Goal: Task Accomplishment & Management: Manage account settings

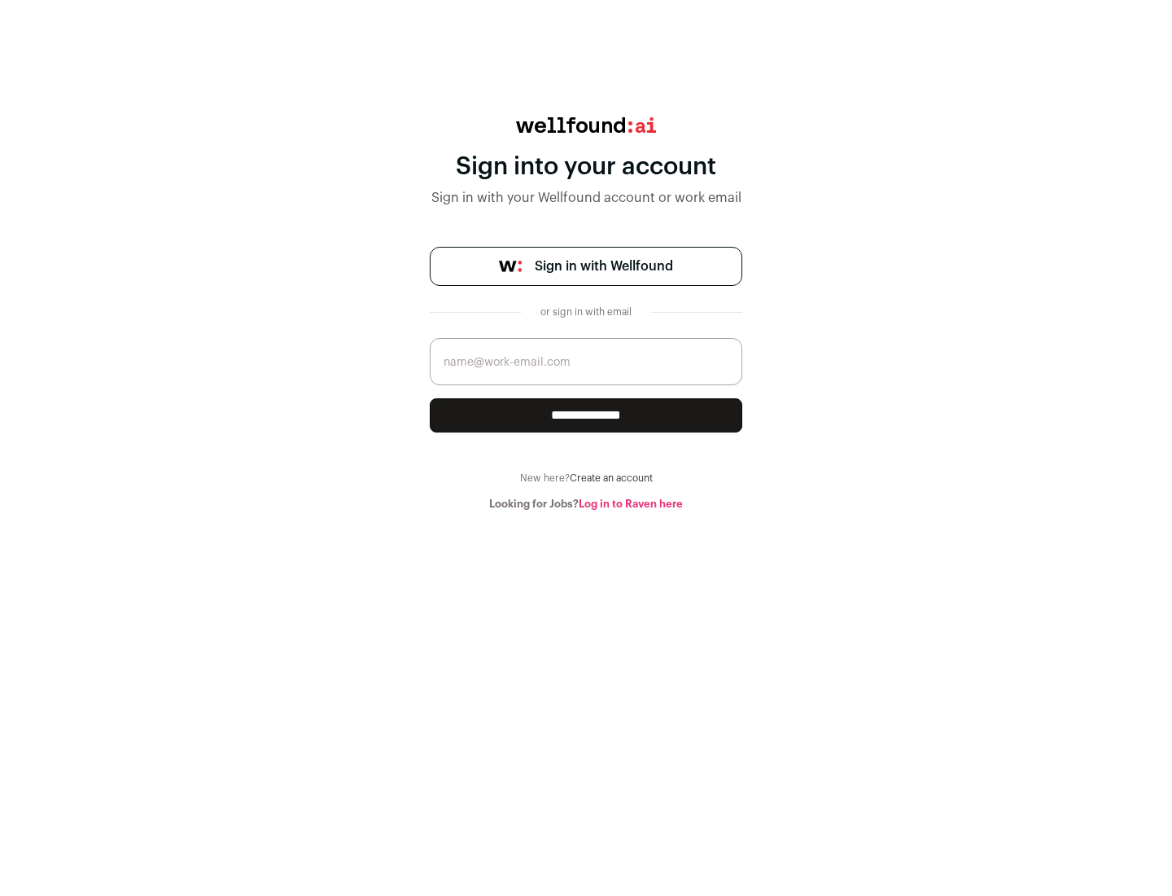
click at [603, 266] on span "Sign in with Wellfound" at bounding box center [604, 266] width 138 height 20
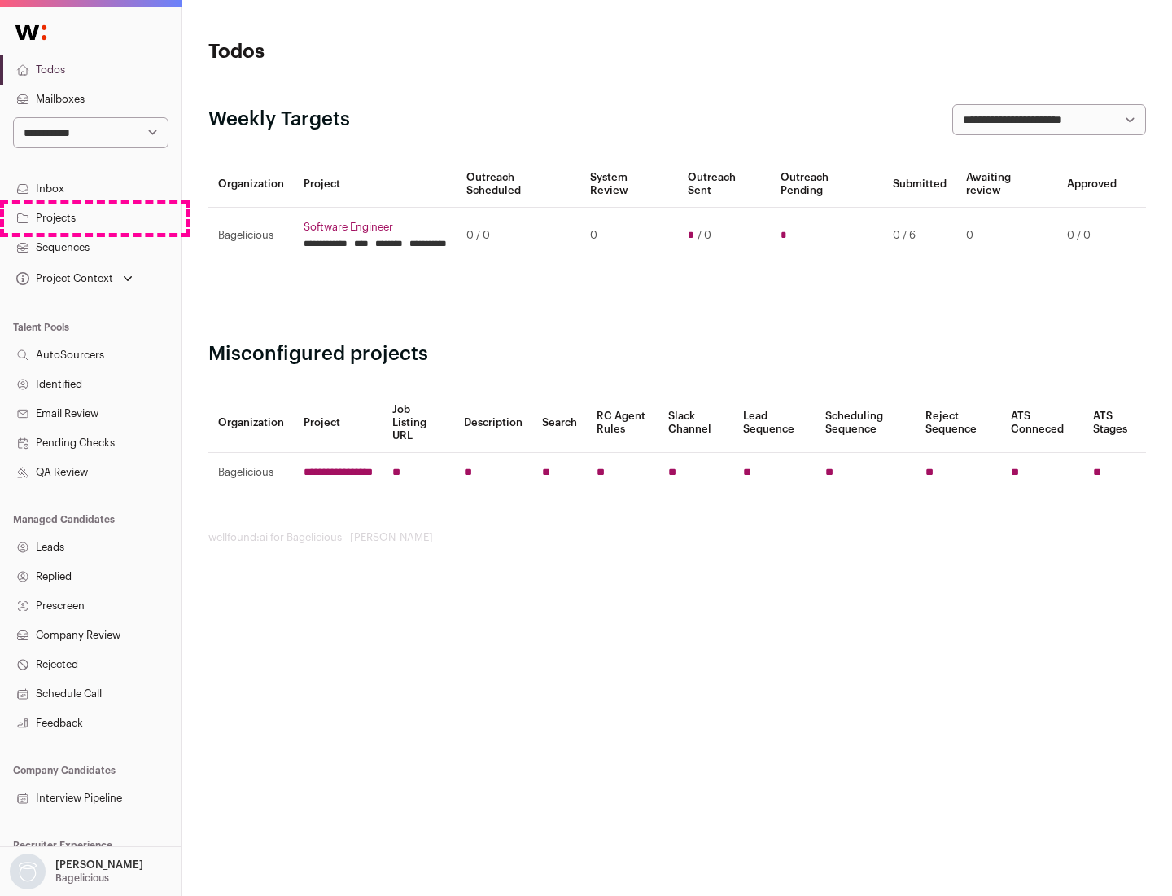
click at [90, 217] on link "Projects" at bounding box center [91, 218] width 182 height 29
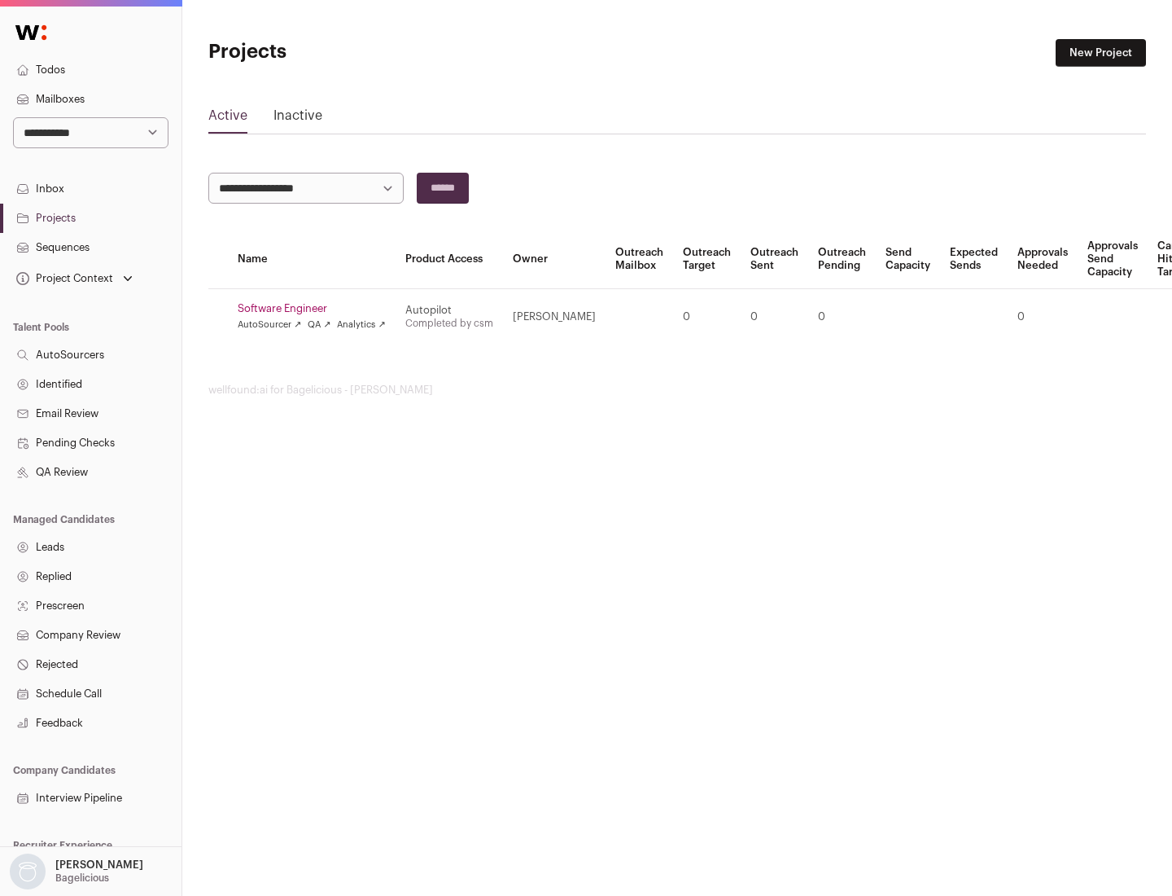
click at [317, 309] on link "Software Engineer" at bounding box center [312, 308] width 148 height 13
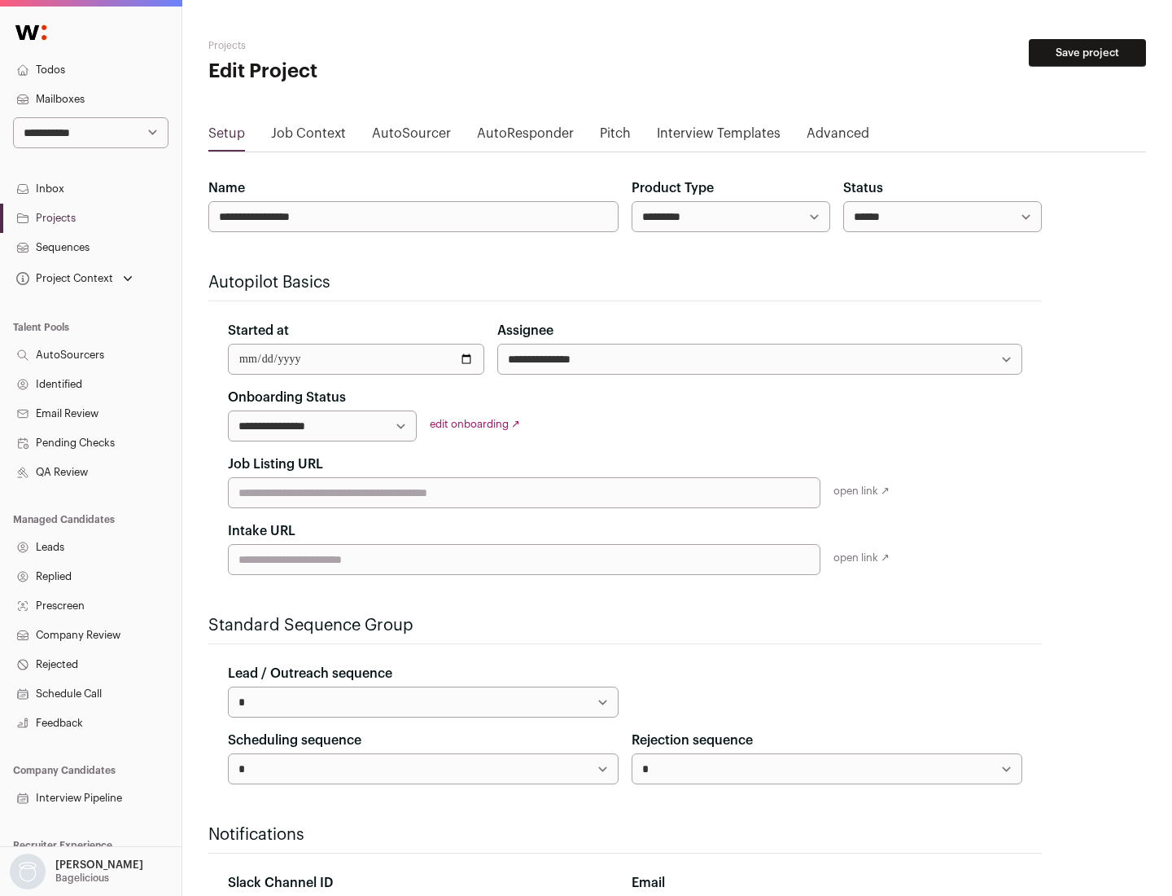
click at [1088, 53] on button "Save project" at bounding box center [1087, 53] width 117 height 28
